Goal: Transaction & Acquisition: Purchase product/service

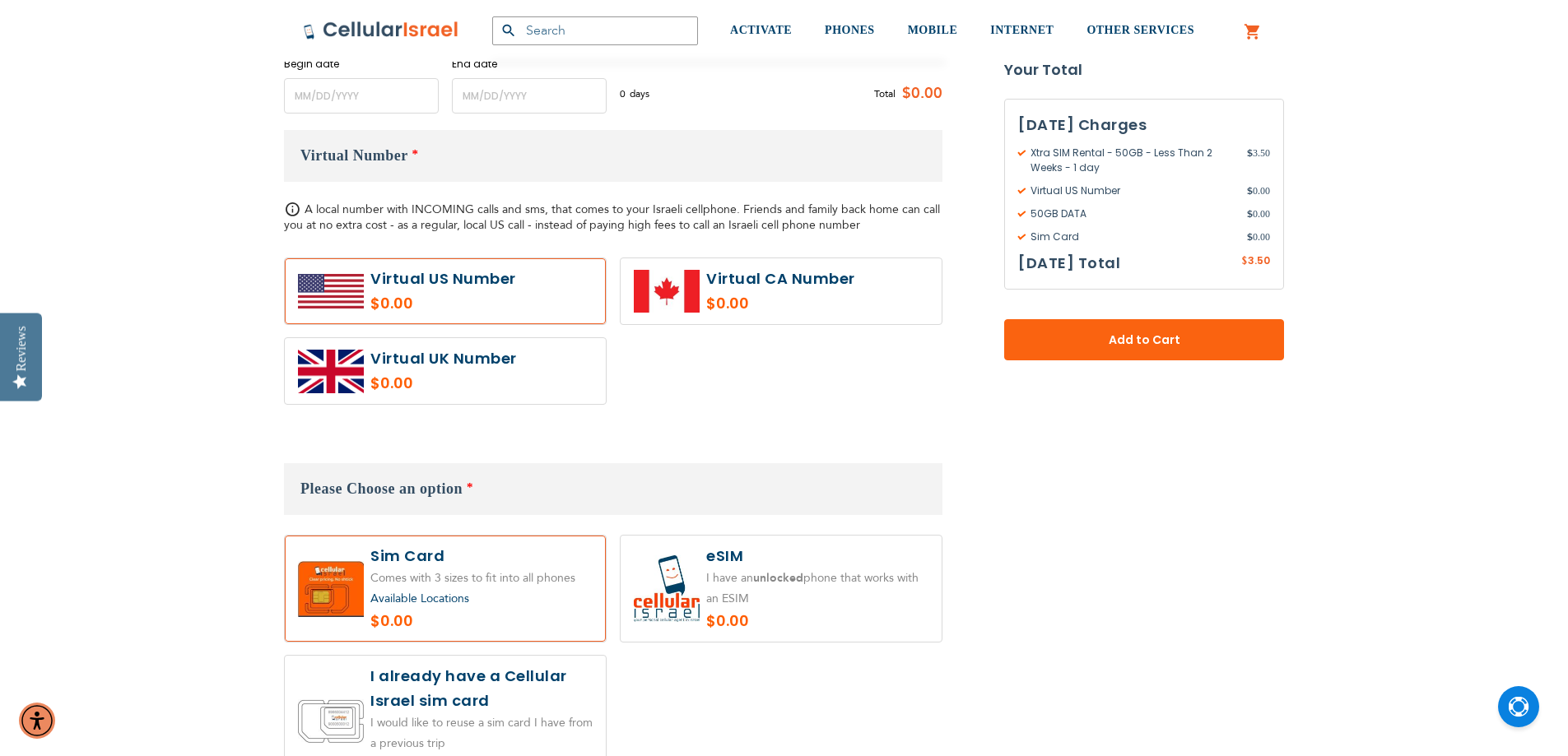
scroll to position [905, 0]
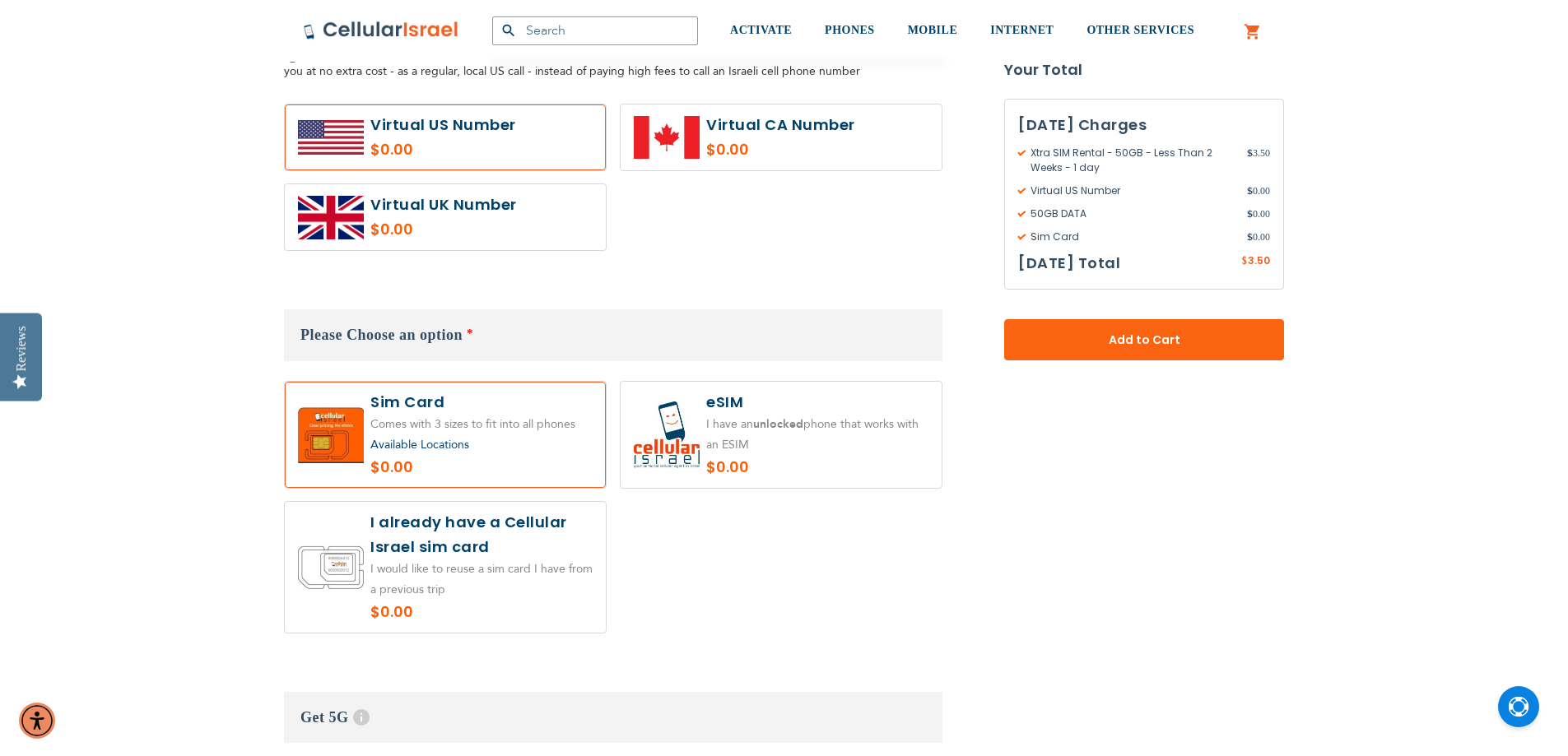
type input "yitzgold"
click at [733, 455] on label at bounding box center [781, 434] width 321 height 106
radio input "true"
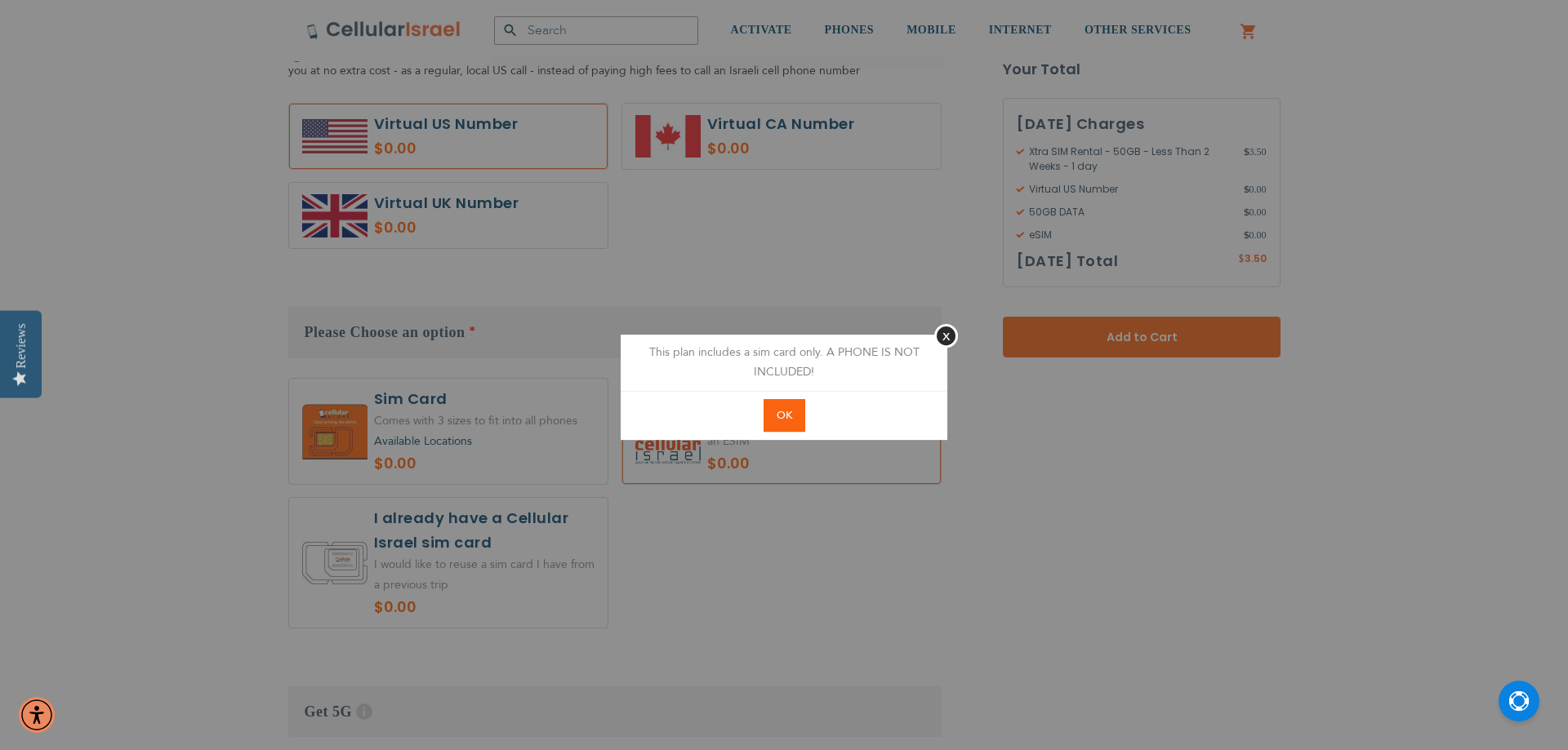
click at [783, 417] on span "OK" at bounding box center [784, 415] width 15 height 15
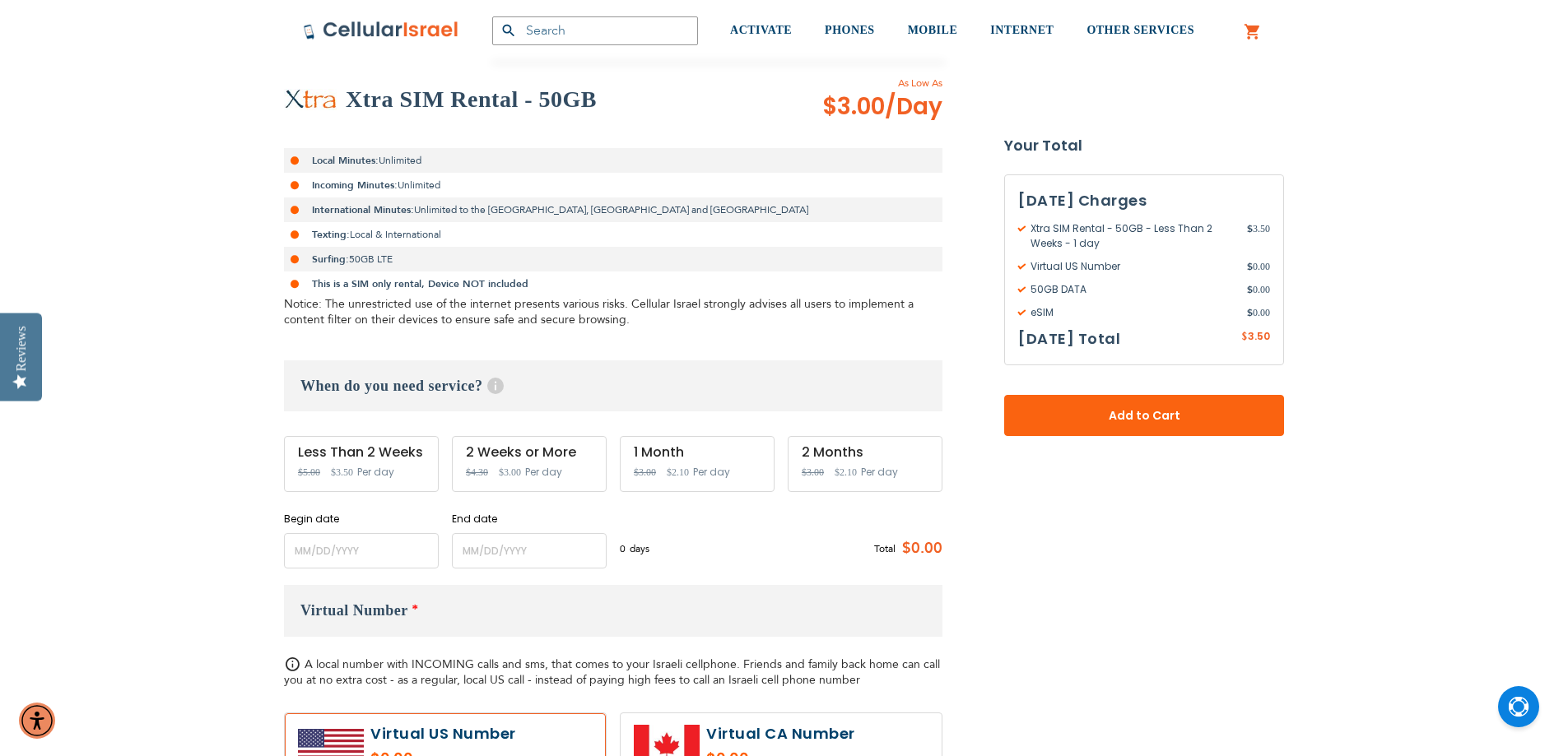
scroll to position [297, 0]
click at [312, 552] on input "name" at bounding box center [361, 550] width 154 height 35
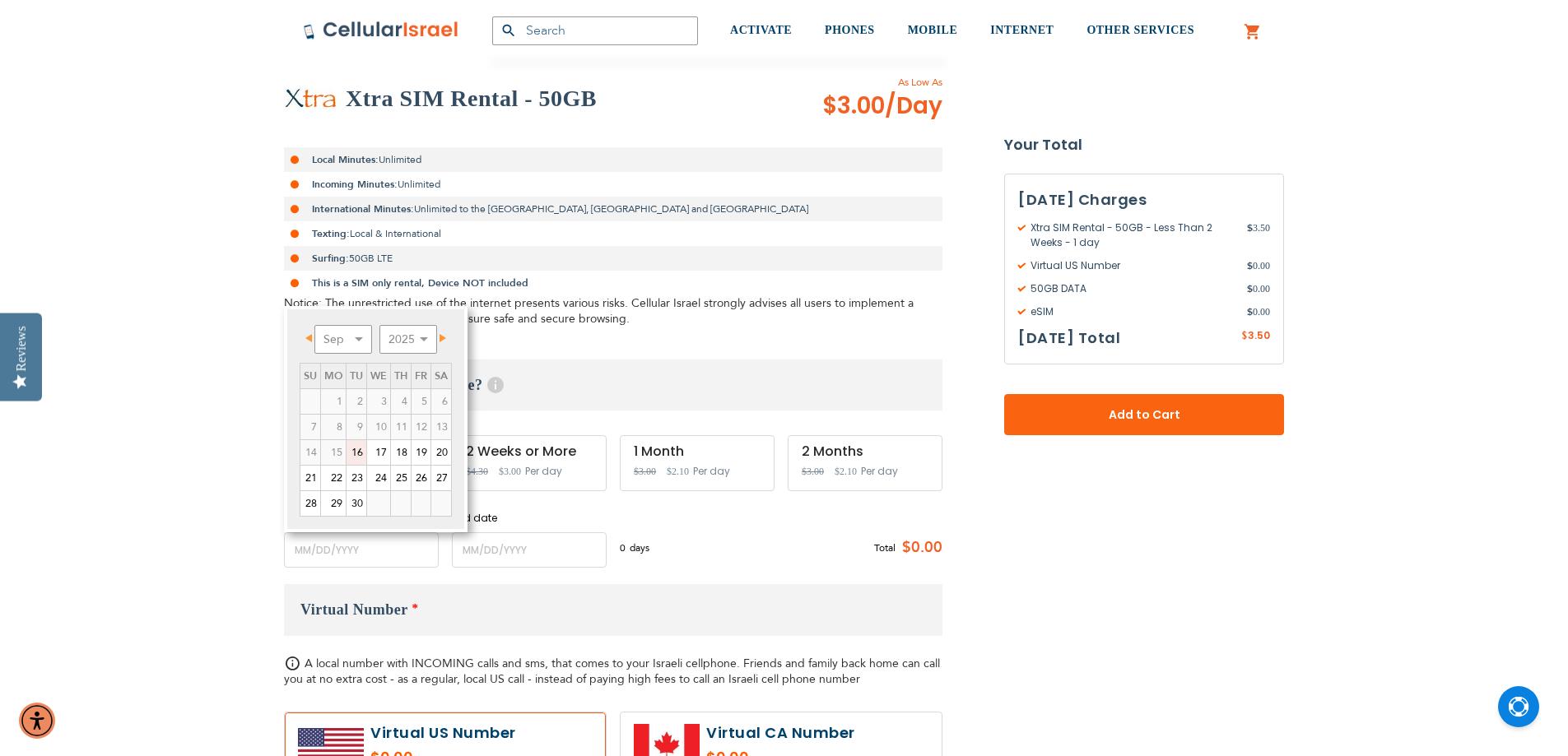
click at [364, 455] on link "16" at bounding box center [356, 453] width 20 height 25
type input "[DATE]"
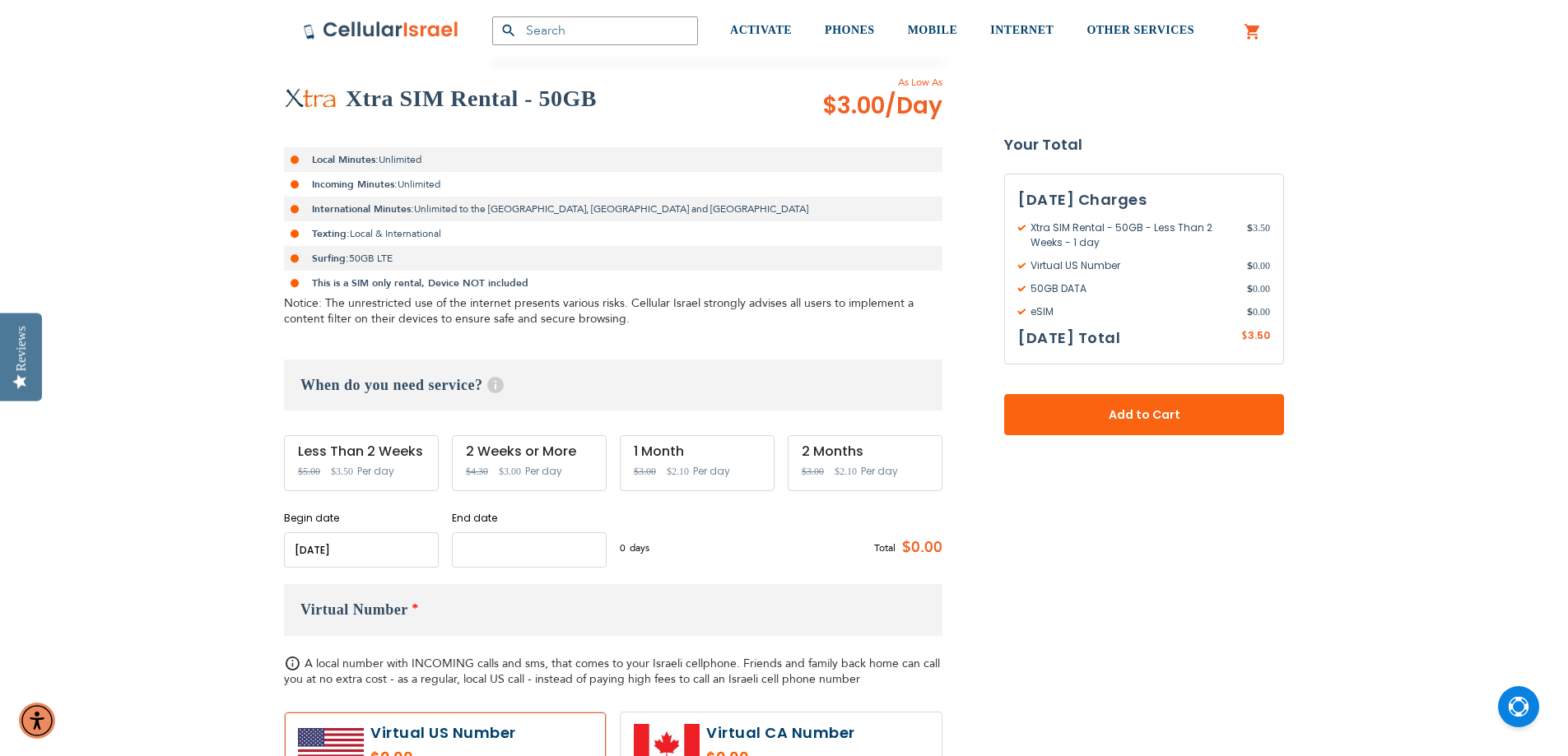
click at [487, 550] on input "name" at bounding box center [529, 550] width 154 height 35
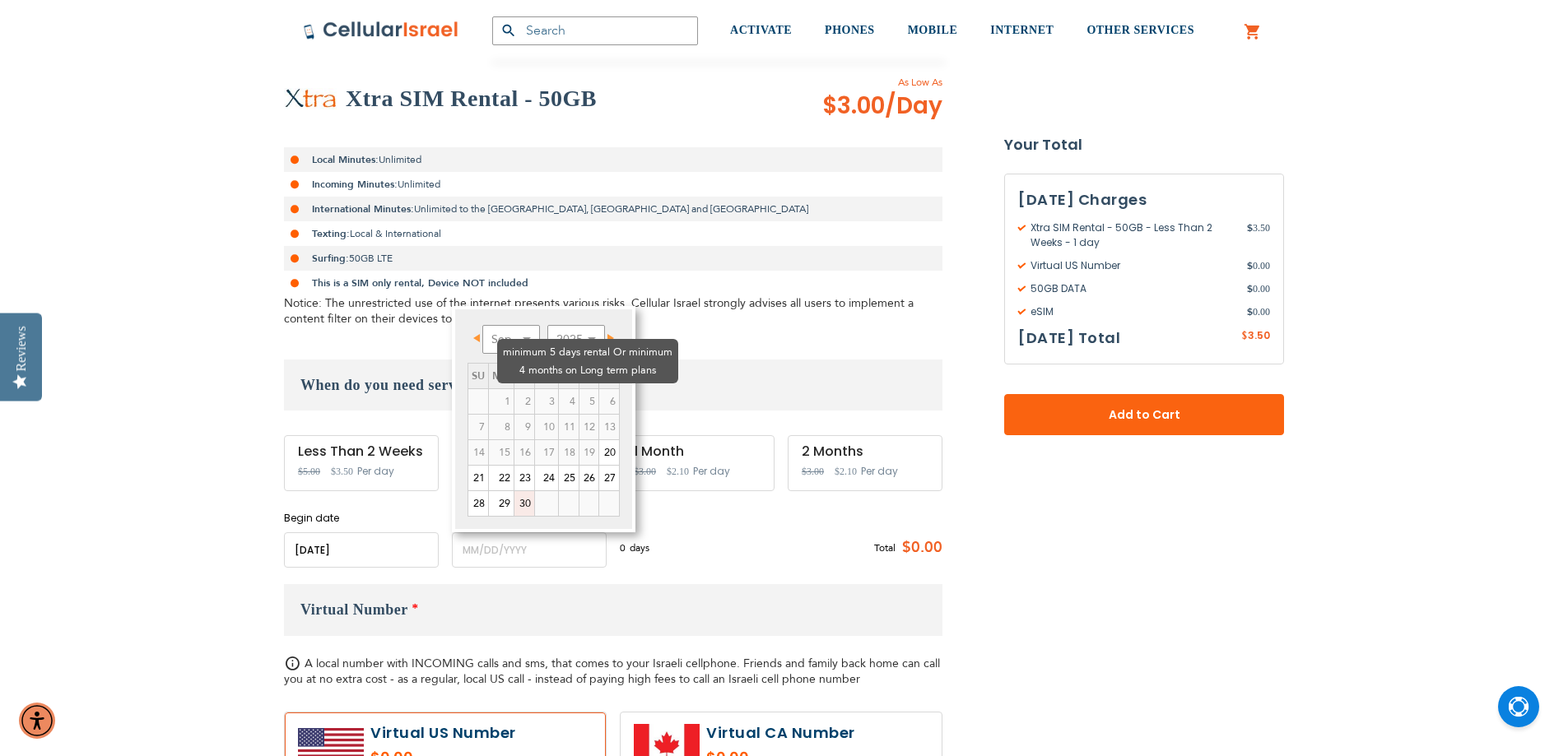
click at [535, 389] on td "3" at bounding box center [547, 402] width 24 height 26
click at [507, 336] on select "Sep Oct Nov Dec" at bounding box center [511, 339] width 58 height 28
click at [552, 450] on link "15" at bounding box center [546, 453] width 23 height 25
type input "[DATE]"
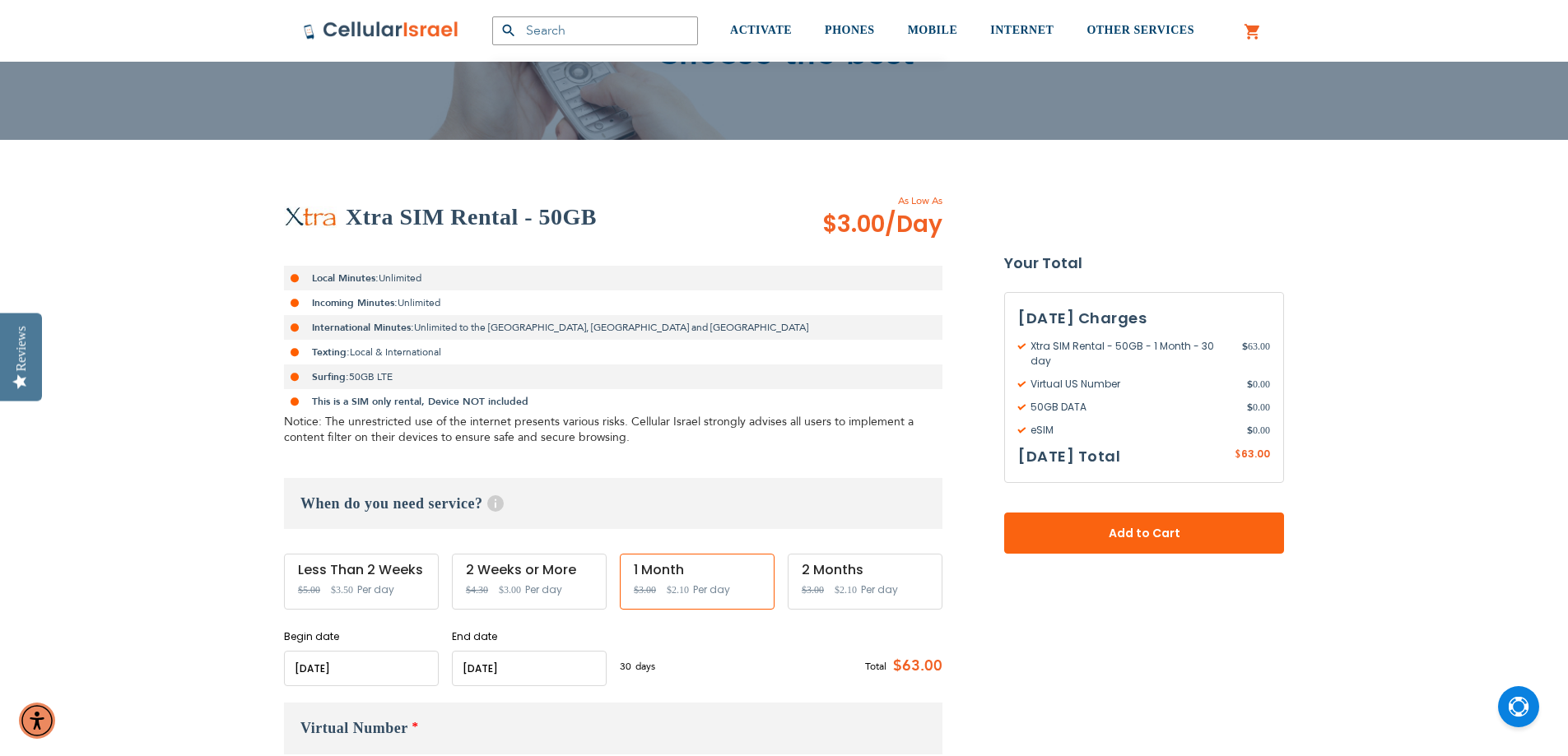
scroll to position [178, 0]
